Goal: Find specific page/section: Find specific page/section

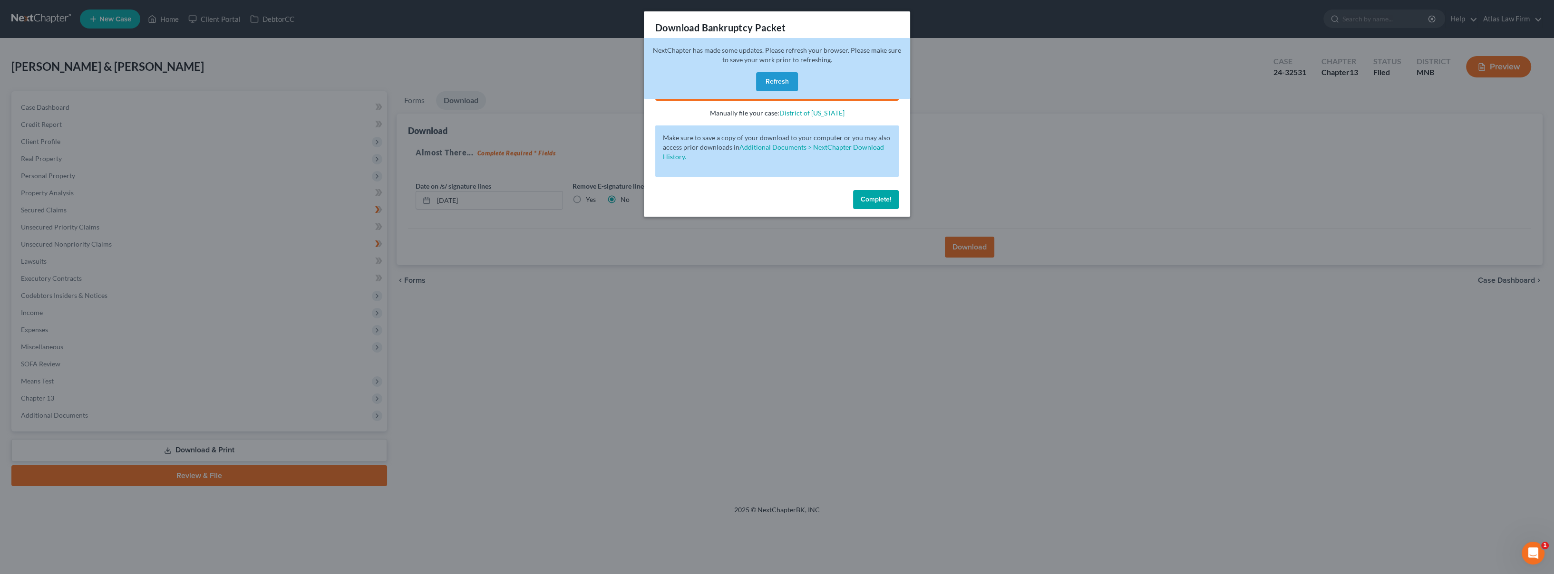
click at [780, 91] on button "Refresh" at bounding box center [777, 81] width 42 height 19
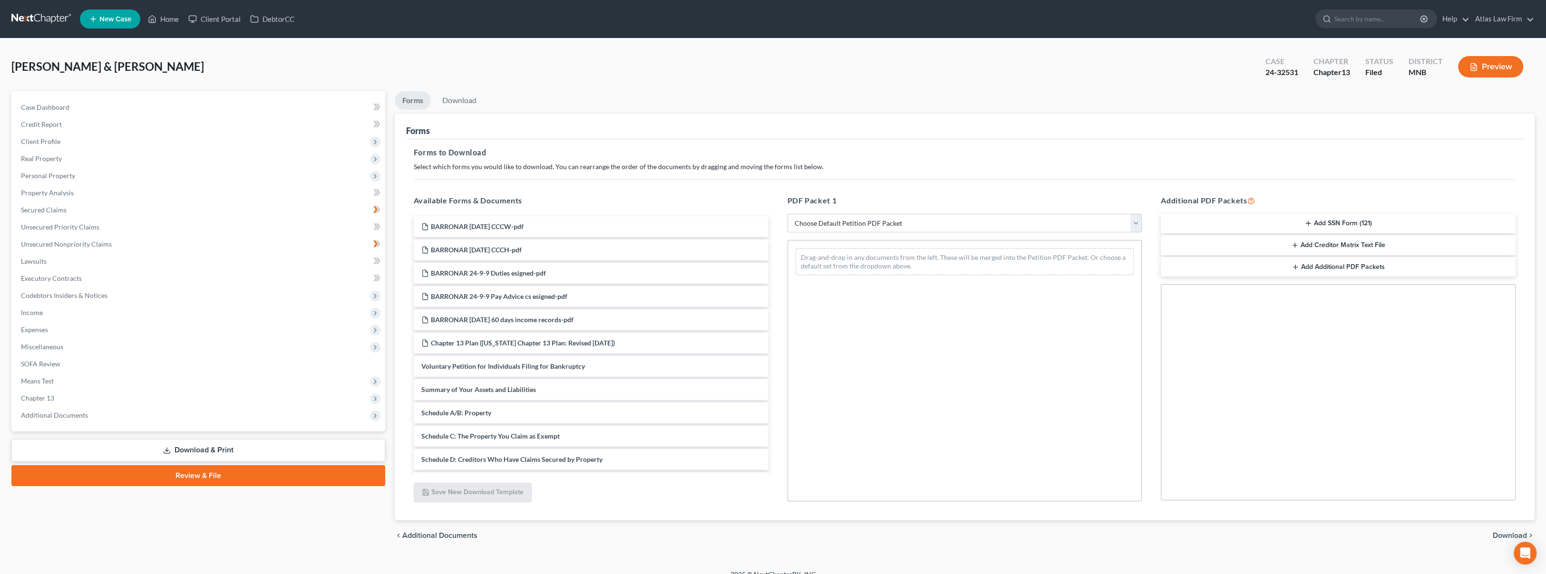
click at [48, 19] on link at bounding box center [41, 18] width 61 height 17
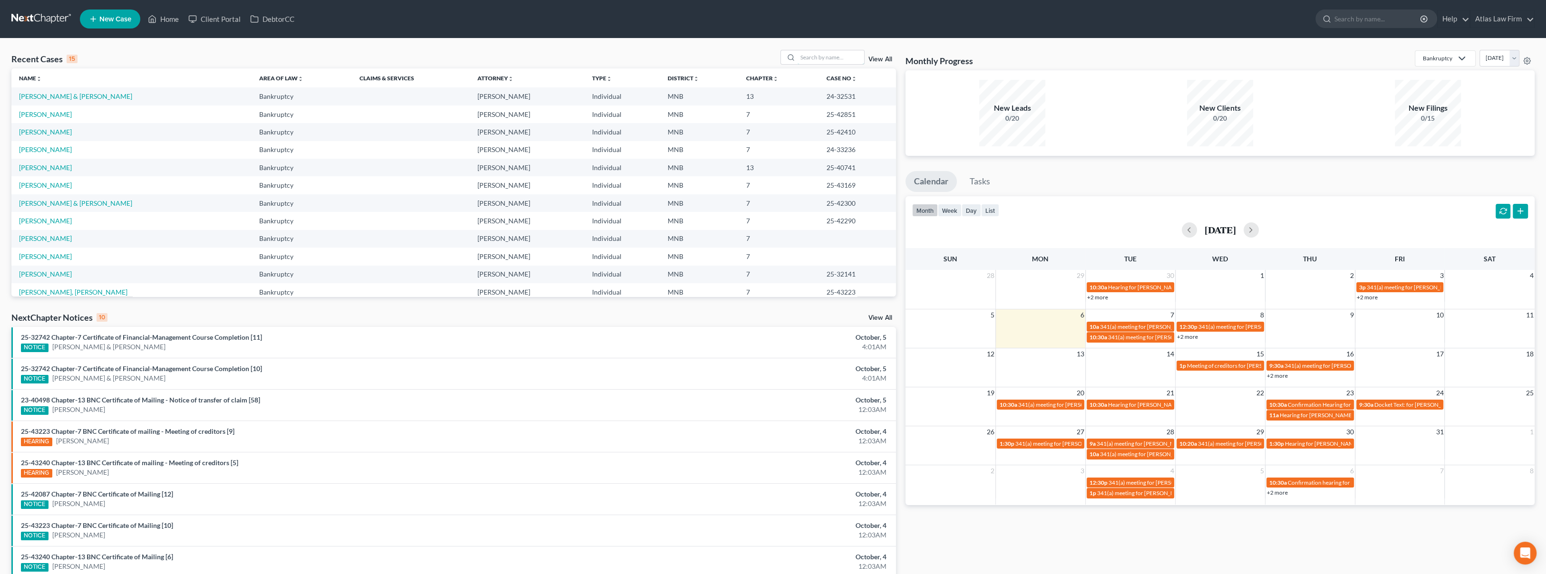
drag, startPoint x: 834, startPoint y: 54, endPoint x: 839, endPoint y: 49, distance: 6.1
click at [839, 50] on input "search" at bounding box center [830, 57] width 67 height 14
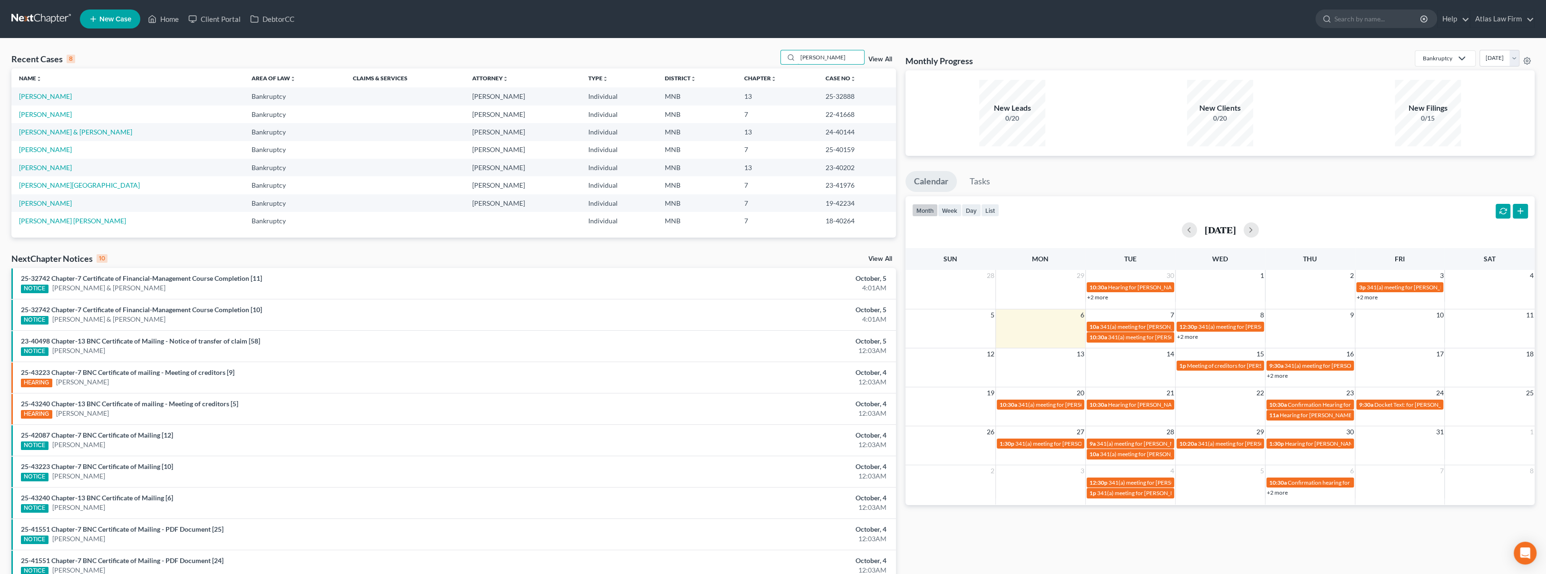
type input "hanson"
click at [42, 97] on link "Hanson, Ashley" at bounding box center [45, 96] width 53 height 8
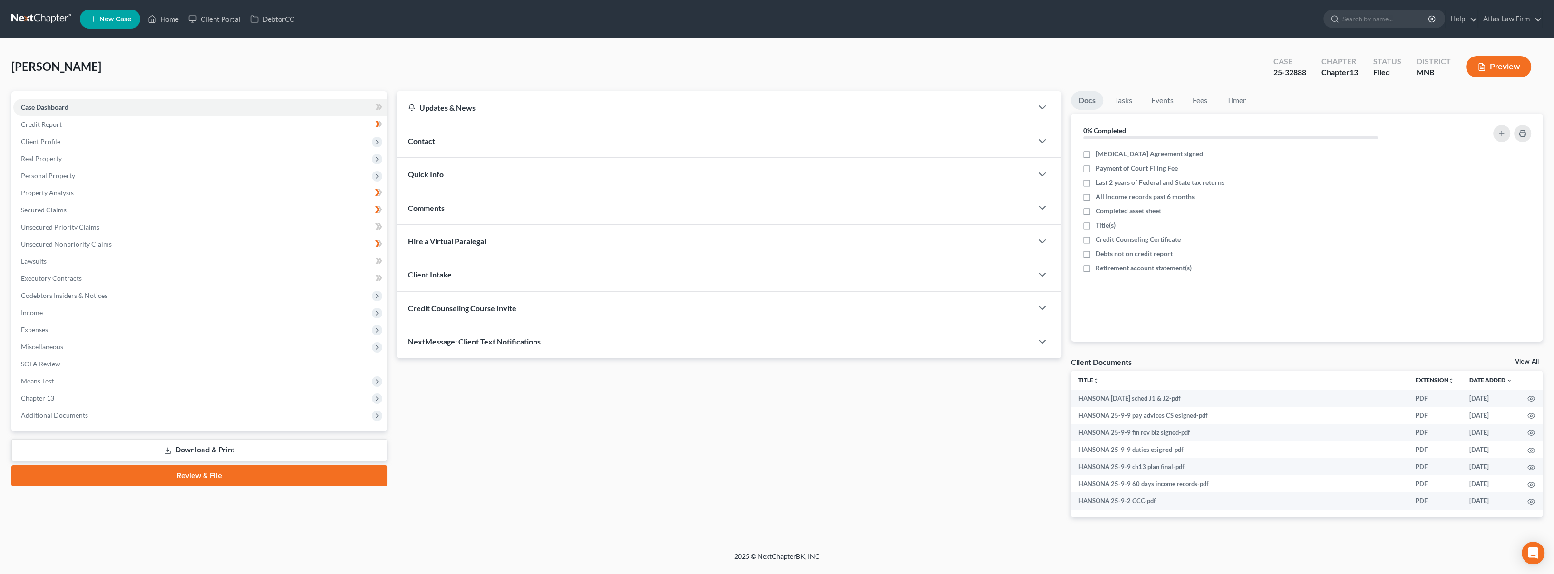
click at [75, 417] on span "Additional Documents" at bounding box center [54, 415] width 67 height 8
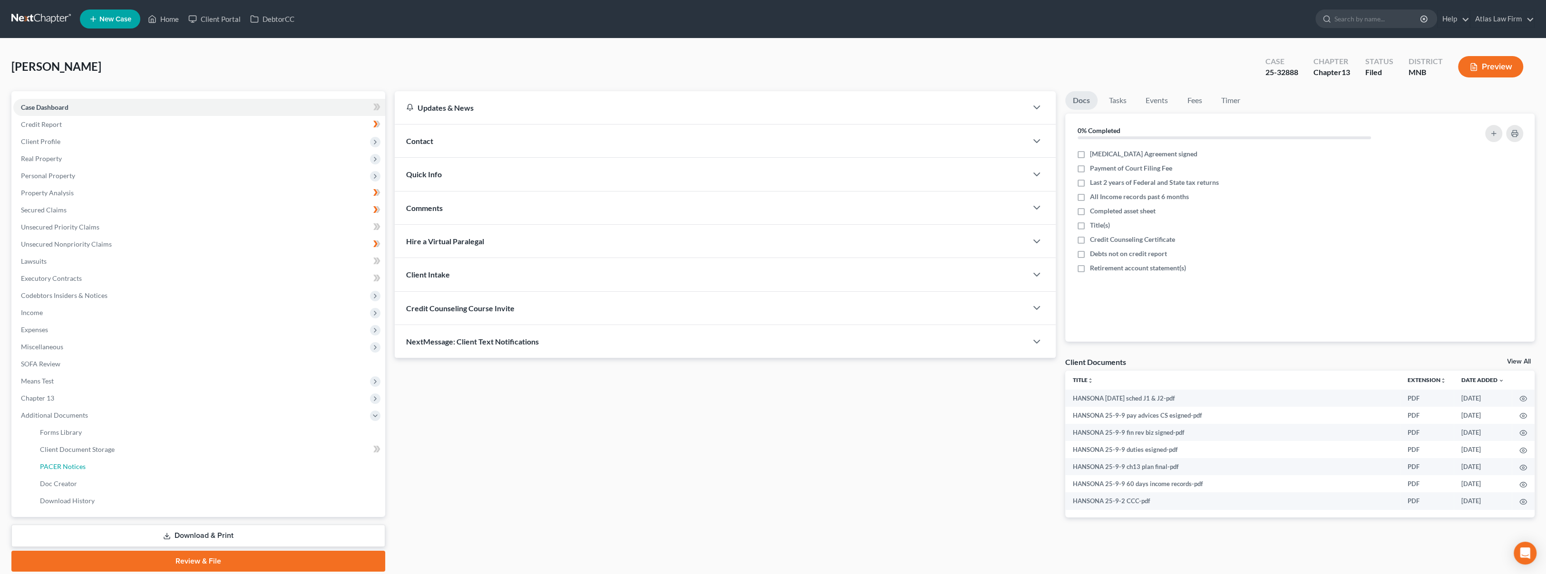
click at [80, 460] on link "PACER Notices" at bounding box center [208, 466] width 353 height 17
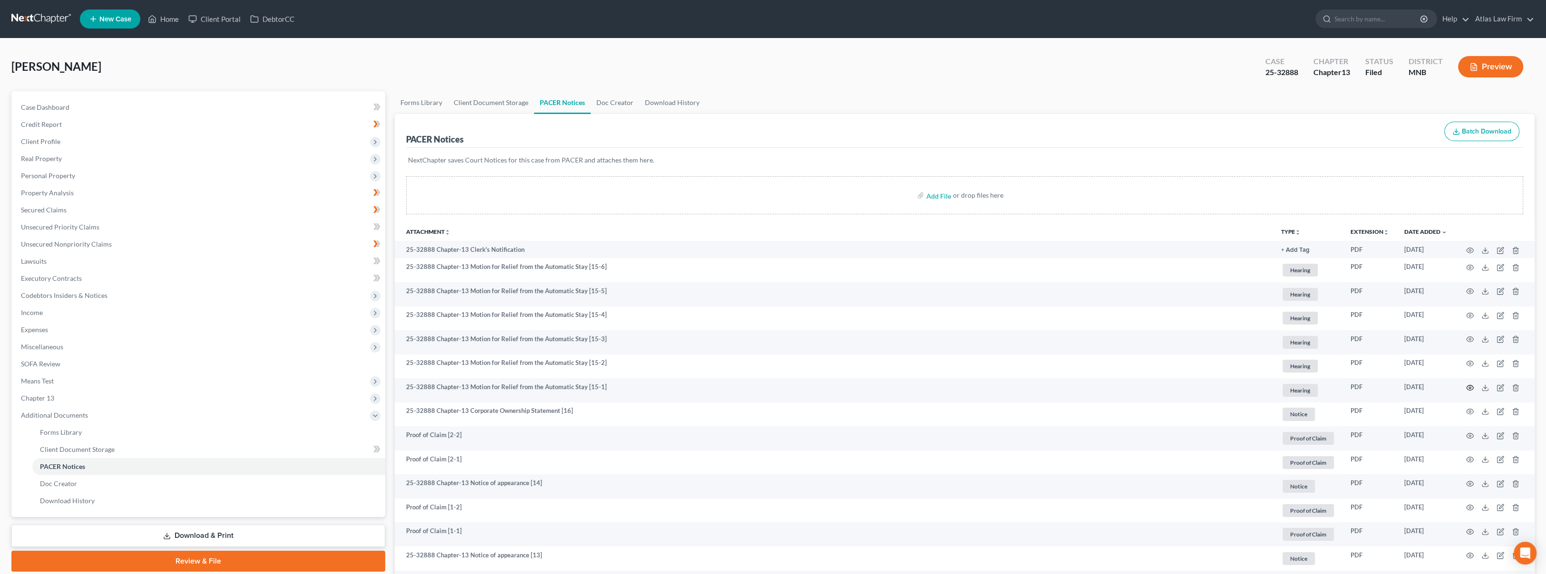
click at [1468, 385] on icon "button" at bounding box center [1469, 387] width 7 height 5
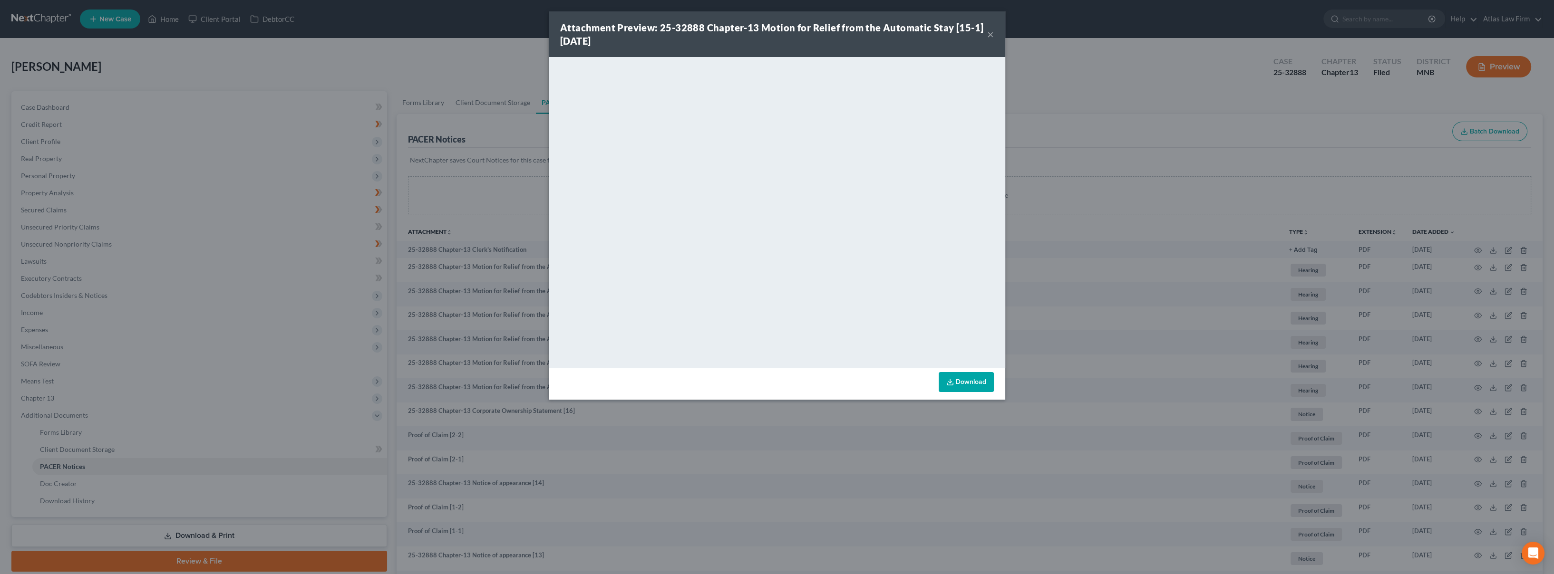
click at [989, 31] on button "×" at bounding box center [990, 34] width 7 height 11
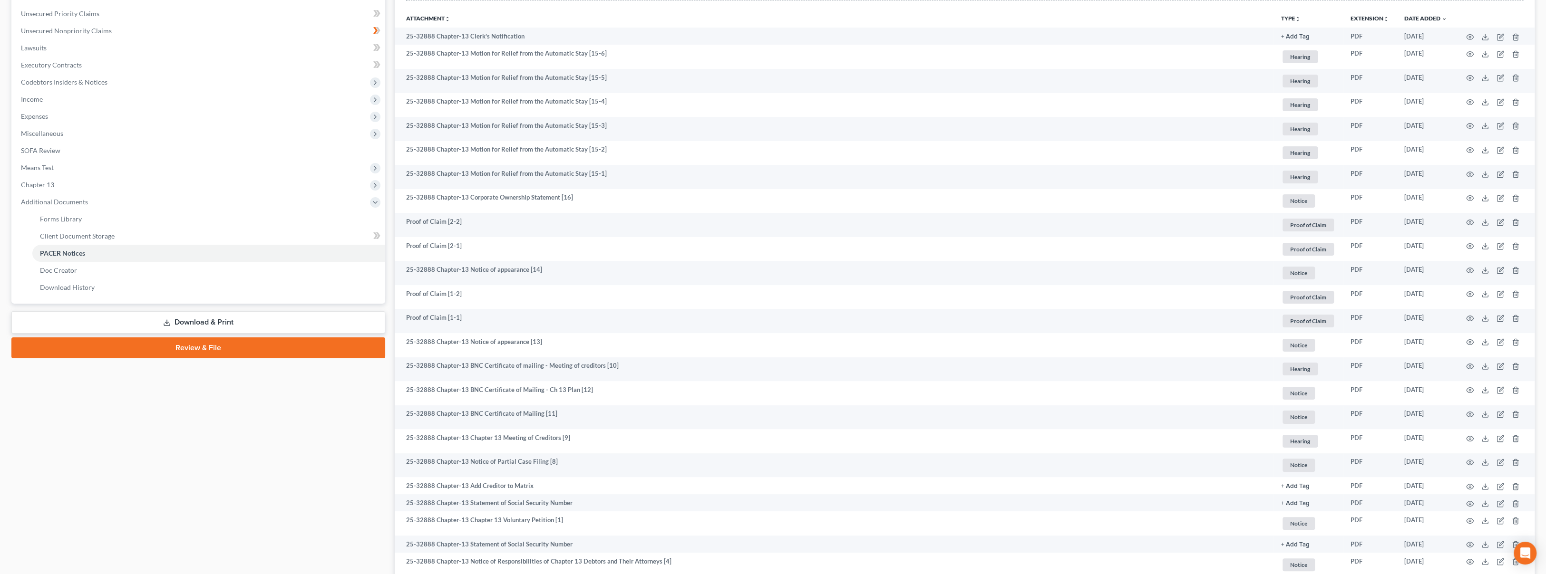
scroll to position [211, 0]
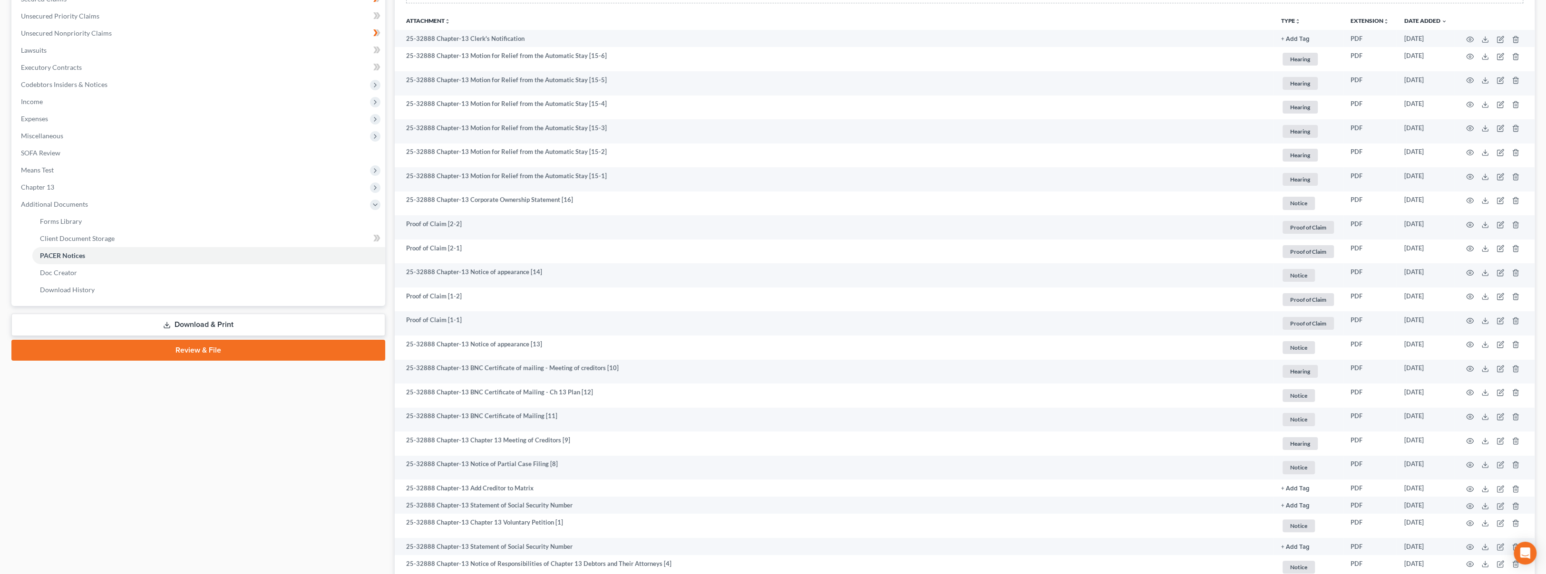
click at [97, 188] on span "Chapter 13" at bounding box center [199, 187] width 372 height 17
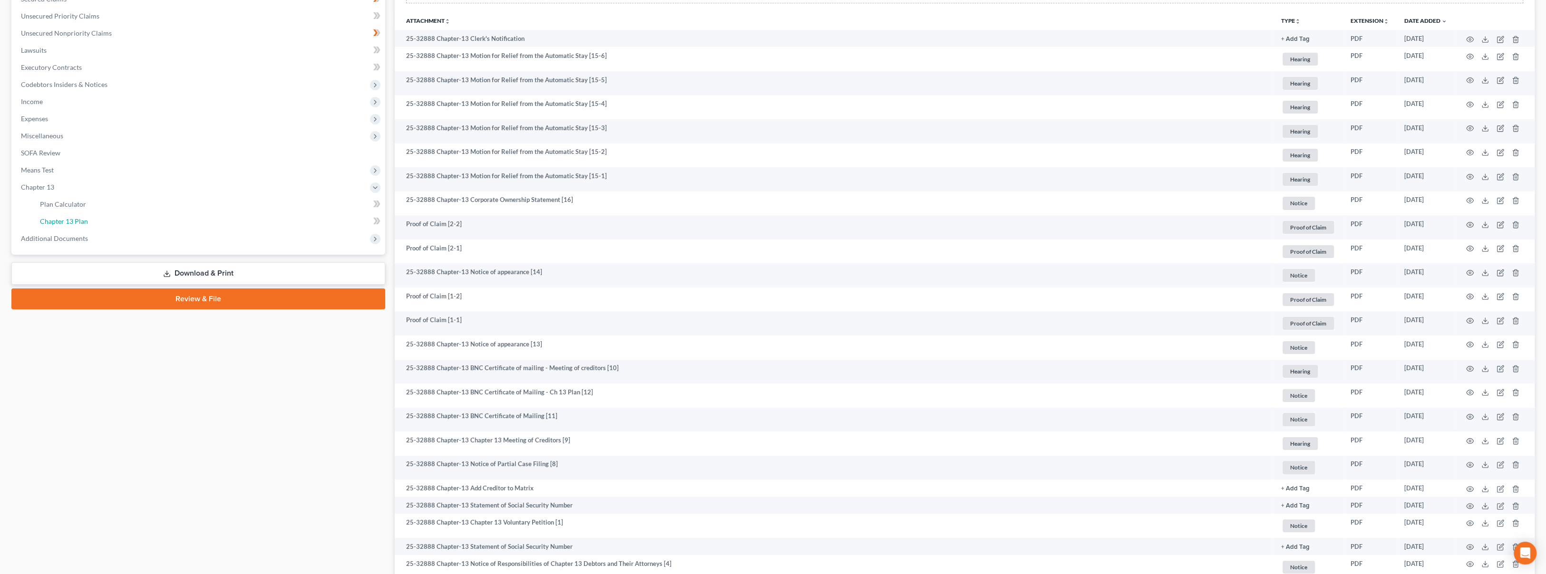
click at [97, 216] on link "Chapter 13 Plan" at bounding box center [208, 221] width 353 height 17
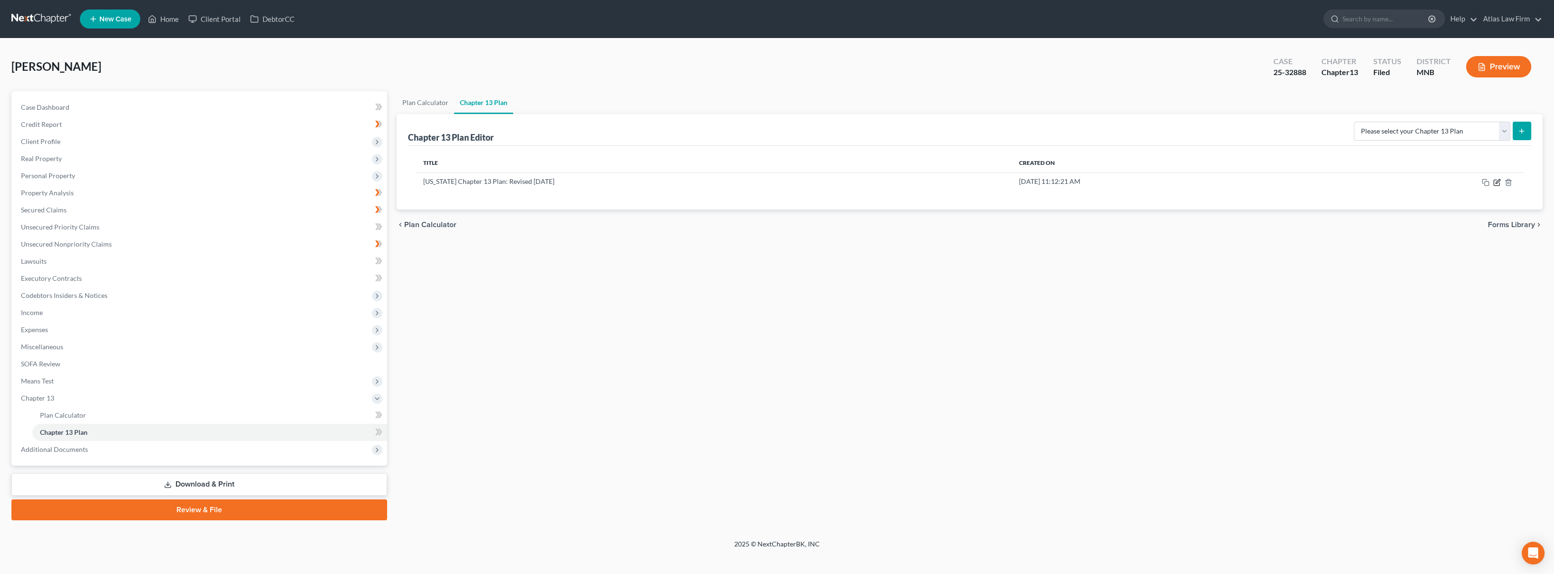
click at [1496, 180] on icon "button" at bounding box center [1497, 183] width 8 height 8
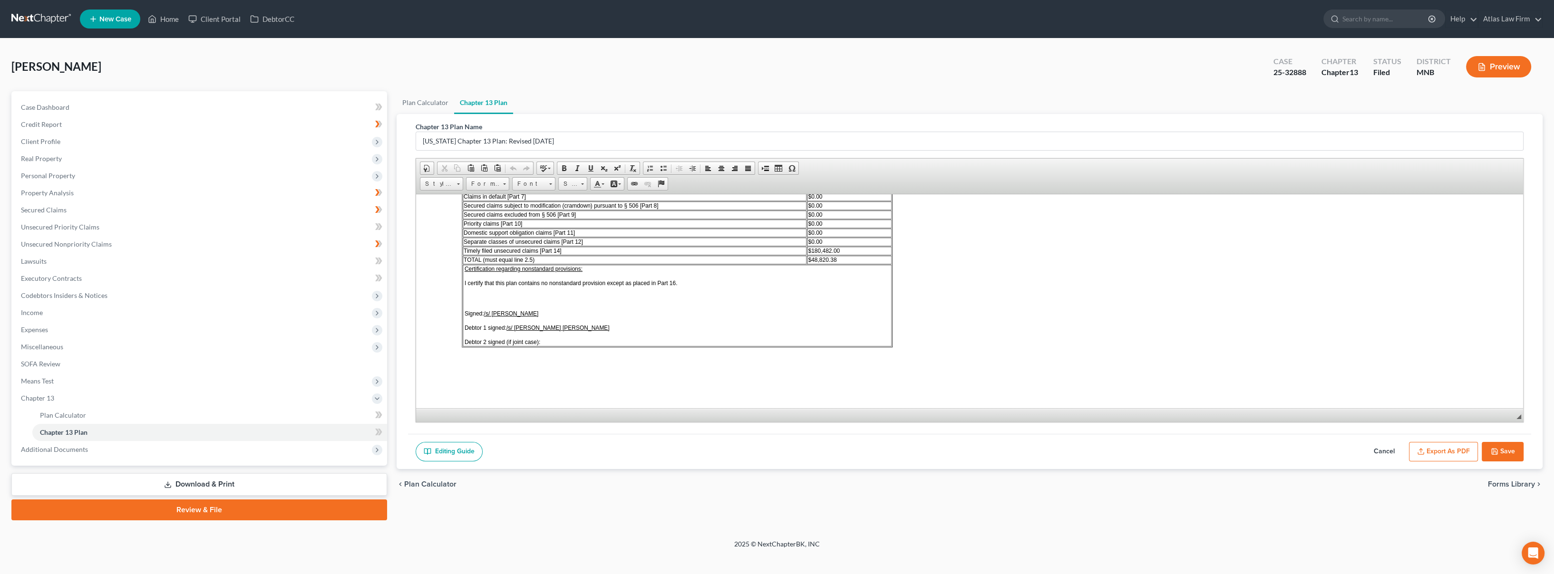
scroll to position [1645, 0]
